Goal: Information Seeking & Learning: Learn about a topic

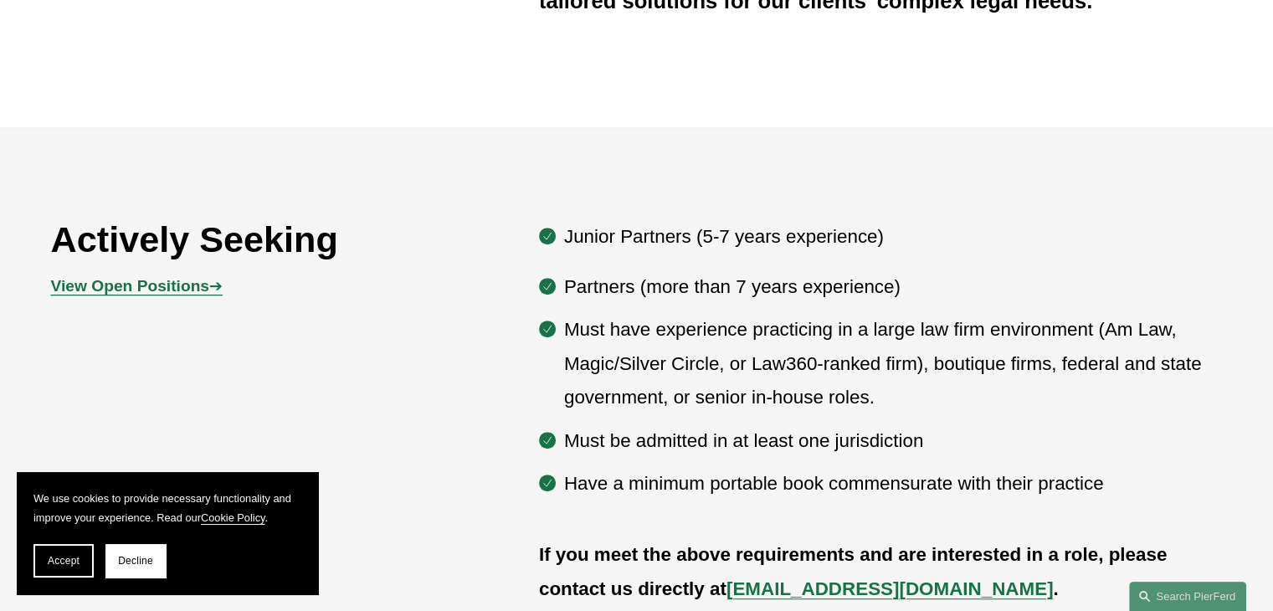
scroll to position [762, 0]
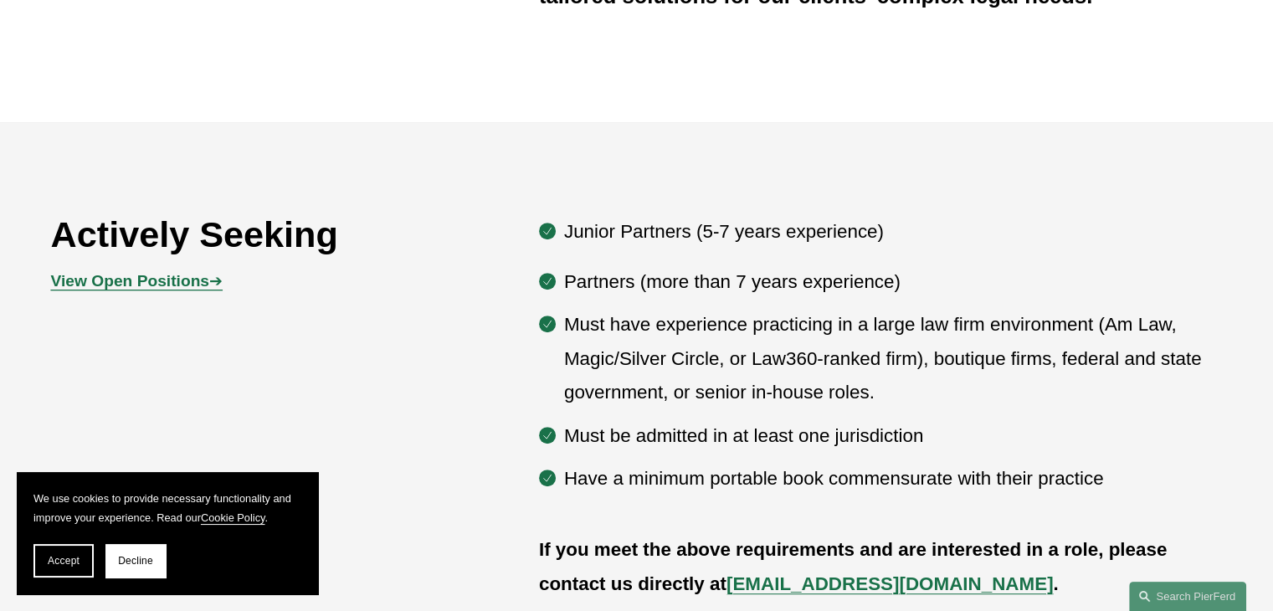
drag, startPoint x: 67, startPoint y: 567, endPoint x: 561, endPoint y: 379, distance: 528.3
click at [67, 566] on button "Accept" at bounding box center [63, 560] width 60 height 33
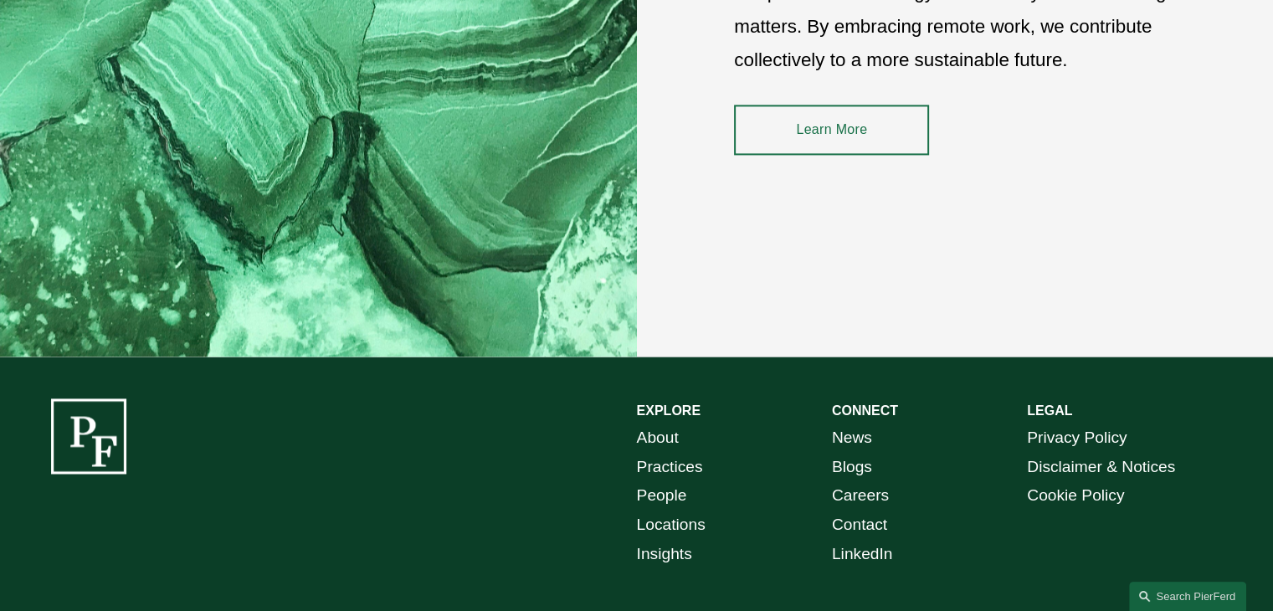
scroll to position [2518, 0]
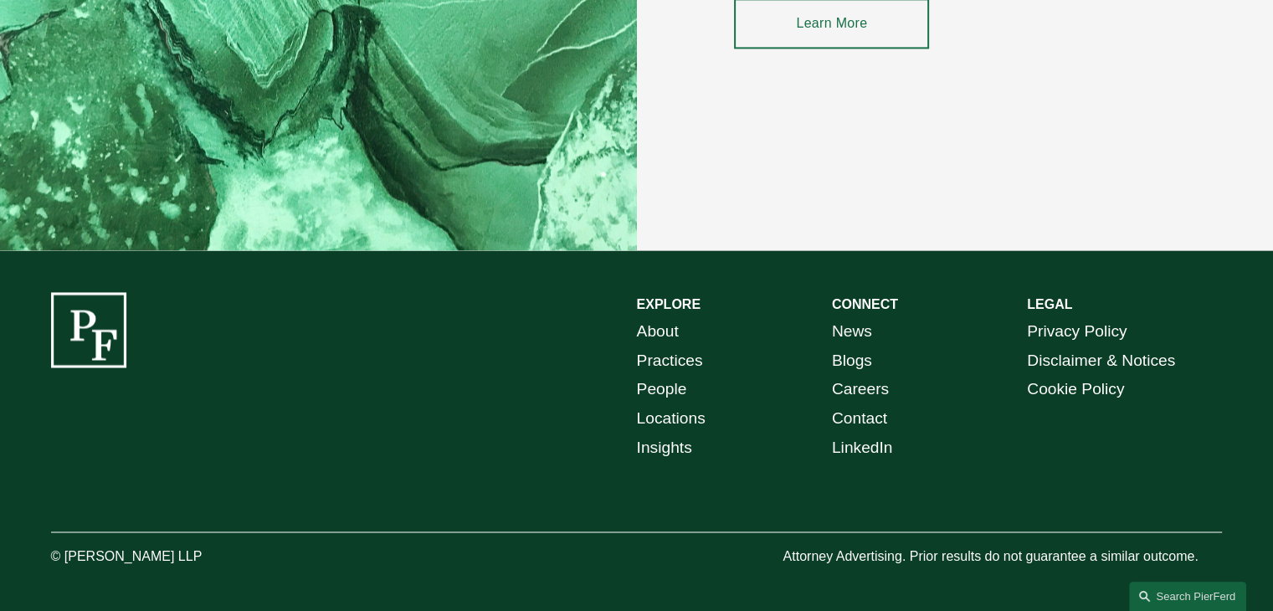
click at [671, 362] on link "Practices" at bounding box center [670, 361] width 66 height 29
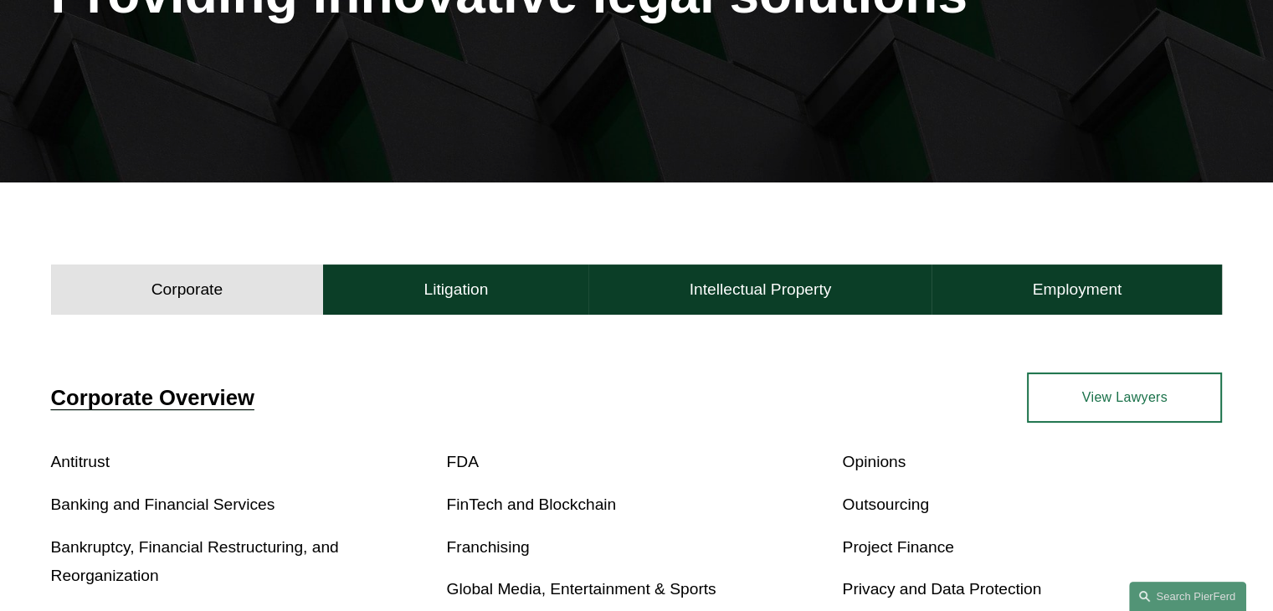
scroll to position [335, 0]
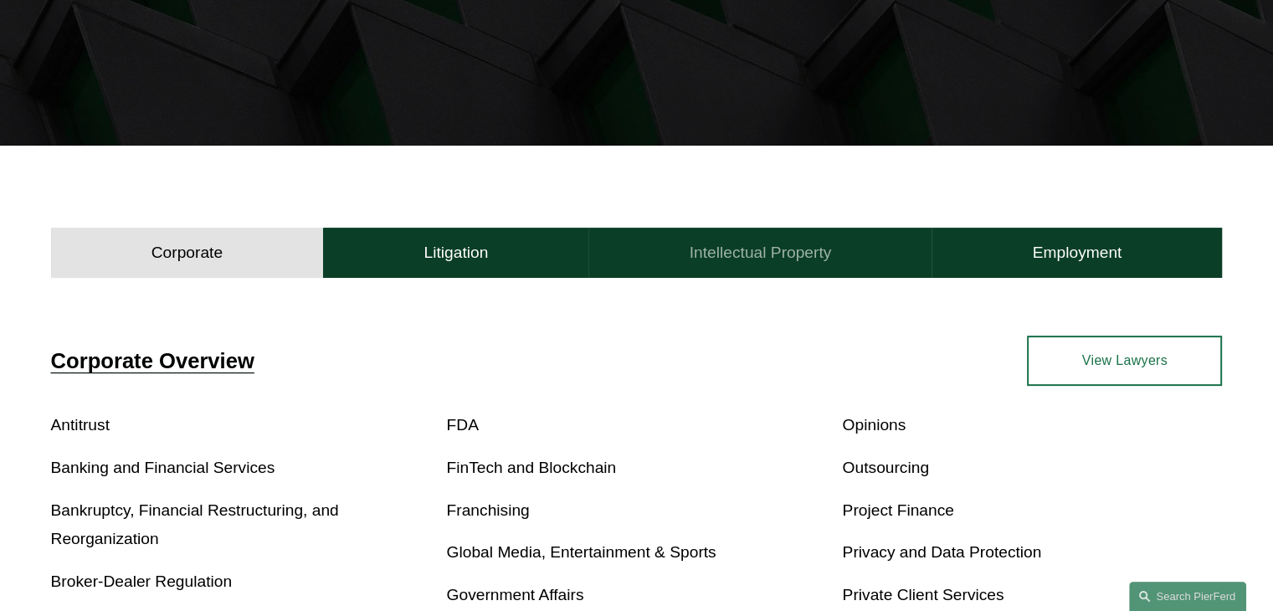
click at [730, 259] on h4 "Intellectual Property" at bounding box center [761, 253] width 142 height 20
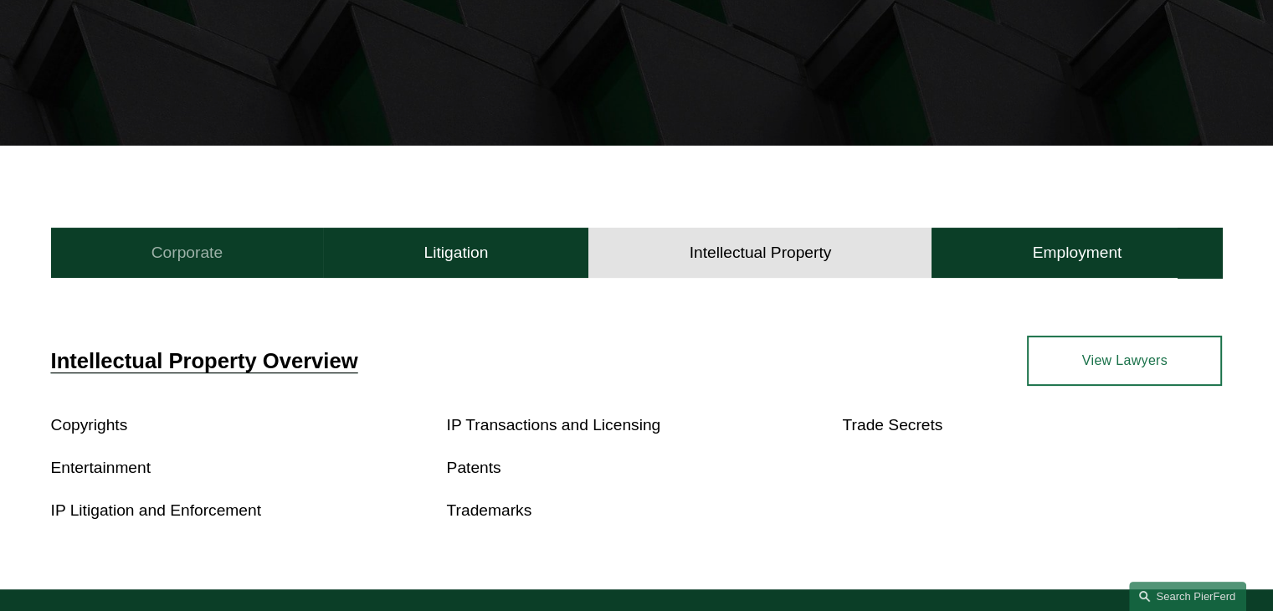
click at [232, 272] on button "Corporate" at bounding box center [187, 253] width 273 height 50
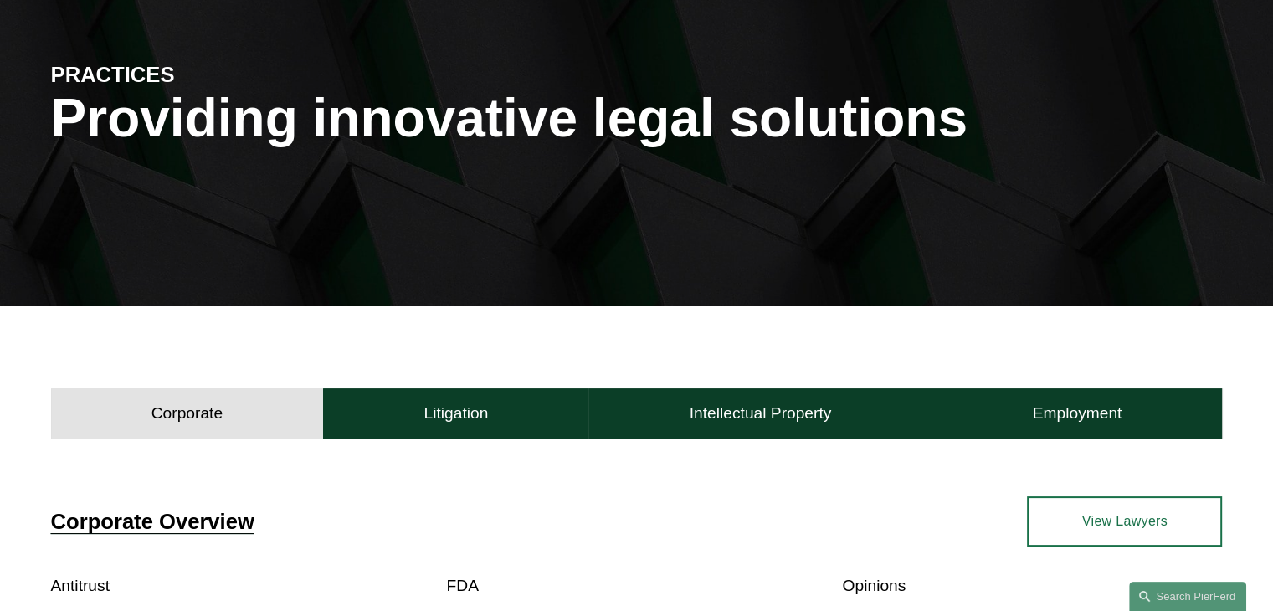
scroll to position [0, 0]
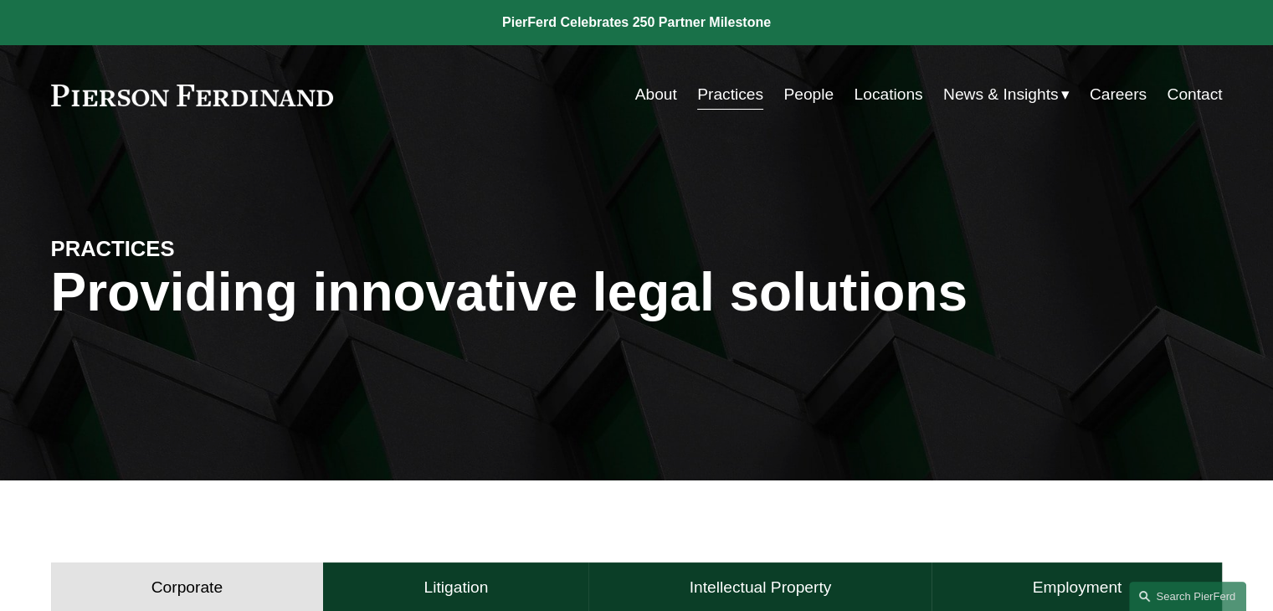
click at [654, 87] on link "About" at bounding box center [656, 95] width 42 height 32
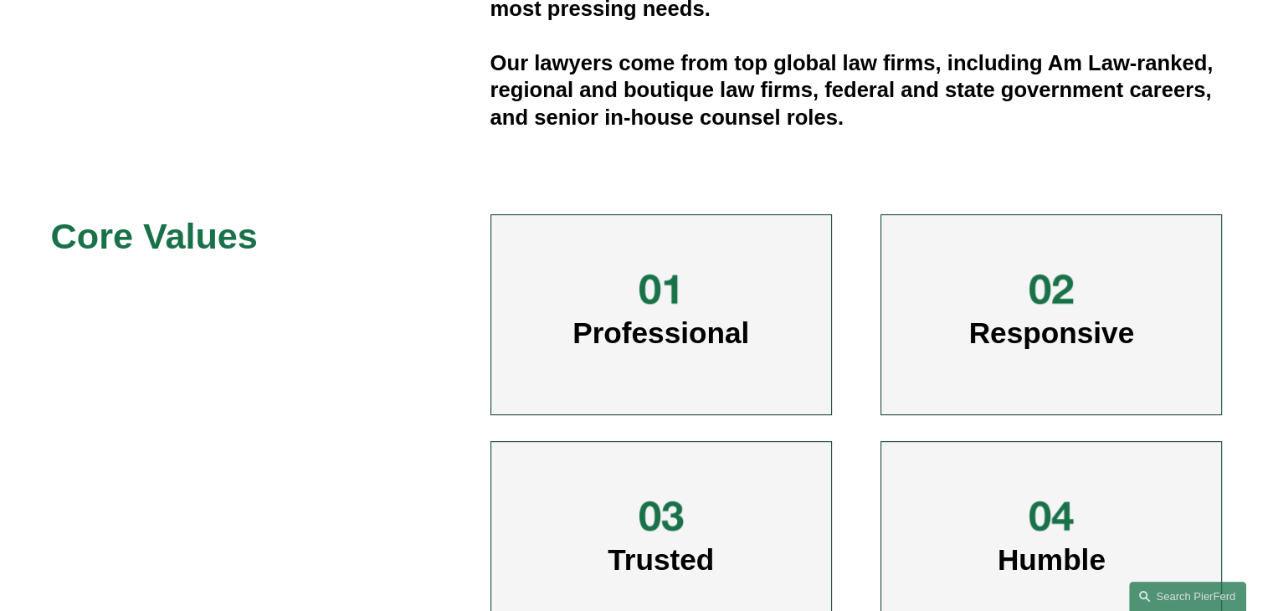
scroll to position [389, 0]
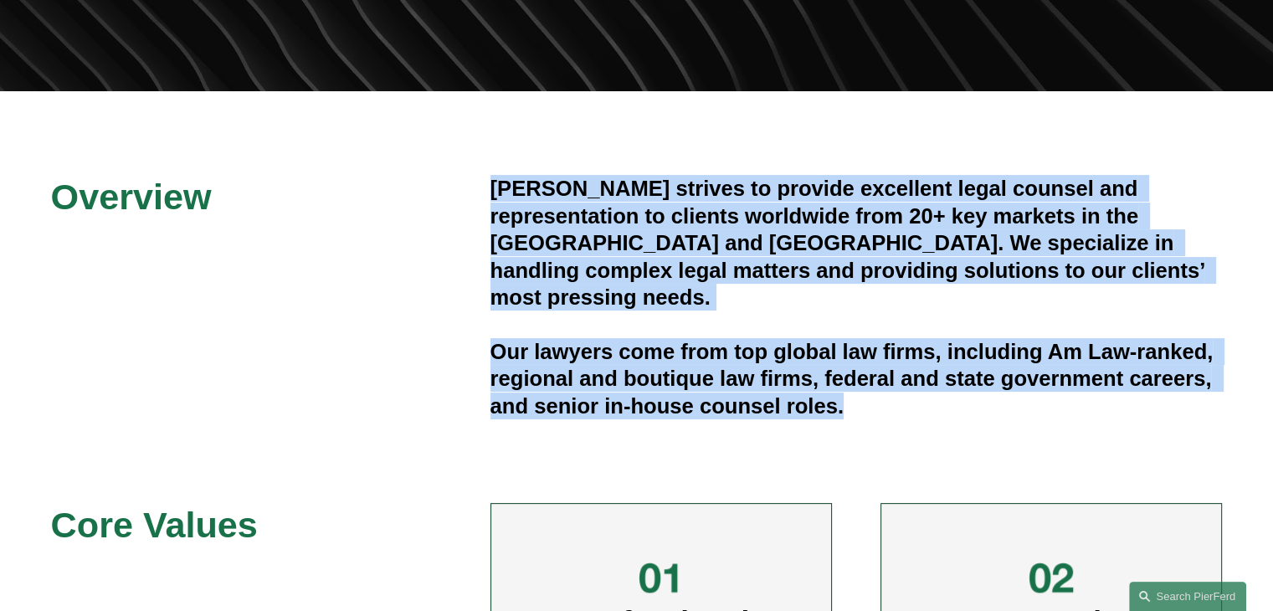
drag, startPoint x: 492, startPoint y: 188, endPoint x: 850, endPoint y: 386, distance: 409.1
click at [850, 386] on div "Pierson Ferdinand strives to provide excellent legal counsel and representation…" at bounding box center [857, 297] width 732 height 244
click at [847, 379] on h4 "Our lawyers come from top global law firms, including Am Law-ranked, regional a…" at bounding box center [857, 378] width 732 height 81
click at [841, 381] on h4 "Our lawyers come from top global law firms, including Am Law-ranked, regional a…" at bounding box center [857, 378] width 732 height 81
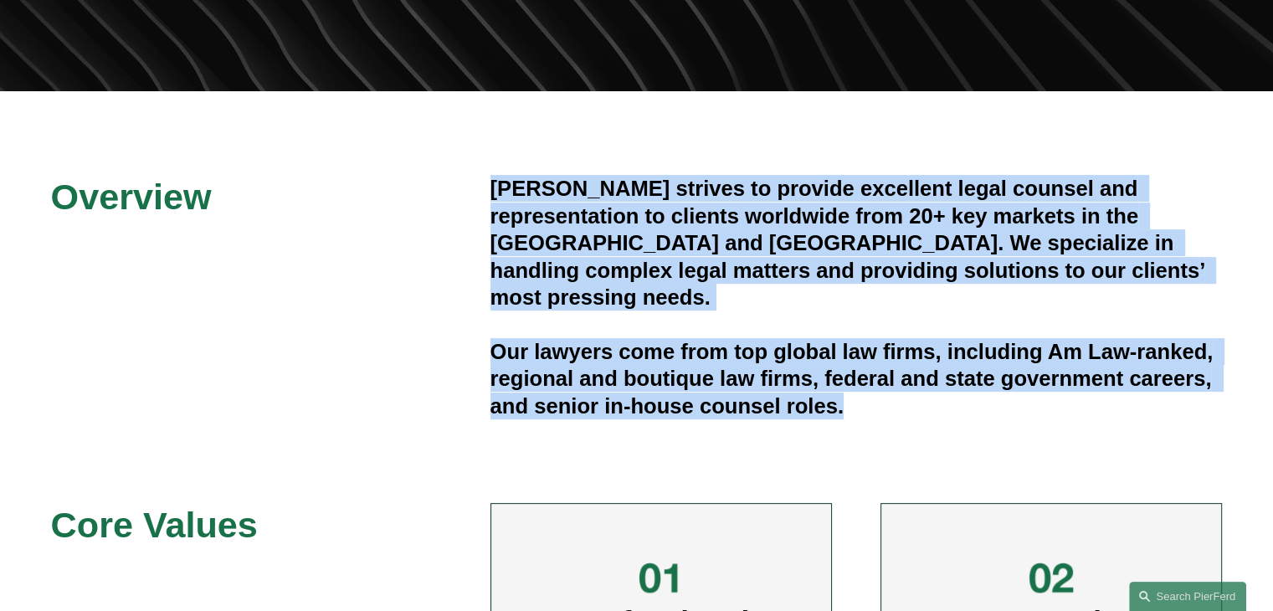
drag, startPoint x: 848, startPoint y: 381, endPoint x: 457, endPoint y: 191, distance: 434.7
click at [457, 191] on div "Overview Pierson Ferdinand strives to provide excellent legal counsel and repre…" at bounding box center [636, 565] width 1273 height 781
click at [494, 188] on h4 "Pierson Ferdinand strives to provide excellent legal counsel and representation…" at bounding box center [857, 243] width 732 height 136
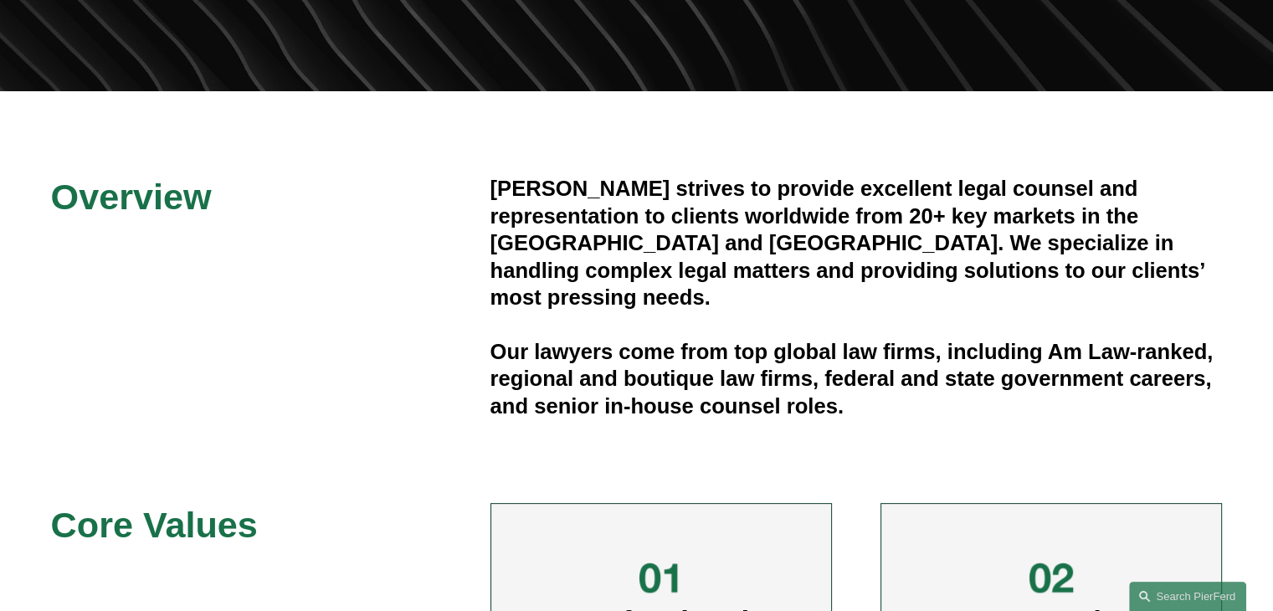
click at [491, 182] on h4 "Pierson Ferdinand strives to provide excellent legal counsel and representation…" at bounding box center [857, 243] width 732 height 136
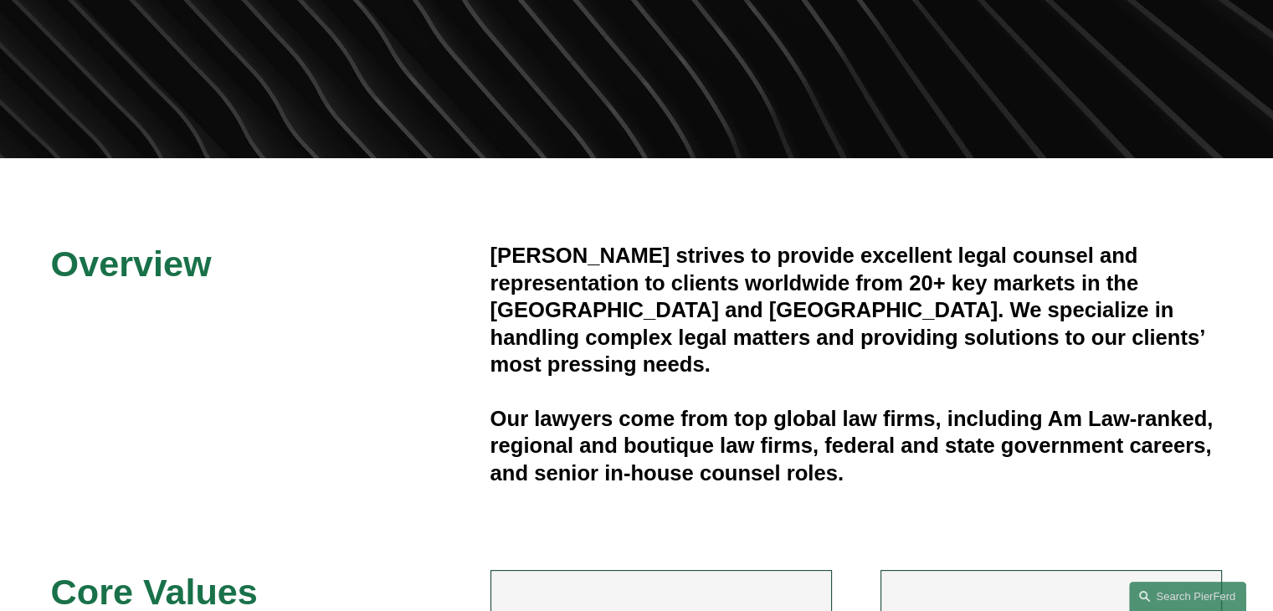
scroll to position [670, 0]
